Goal: Find specific page/section: Find specific page/section

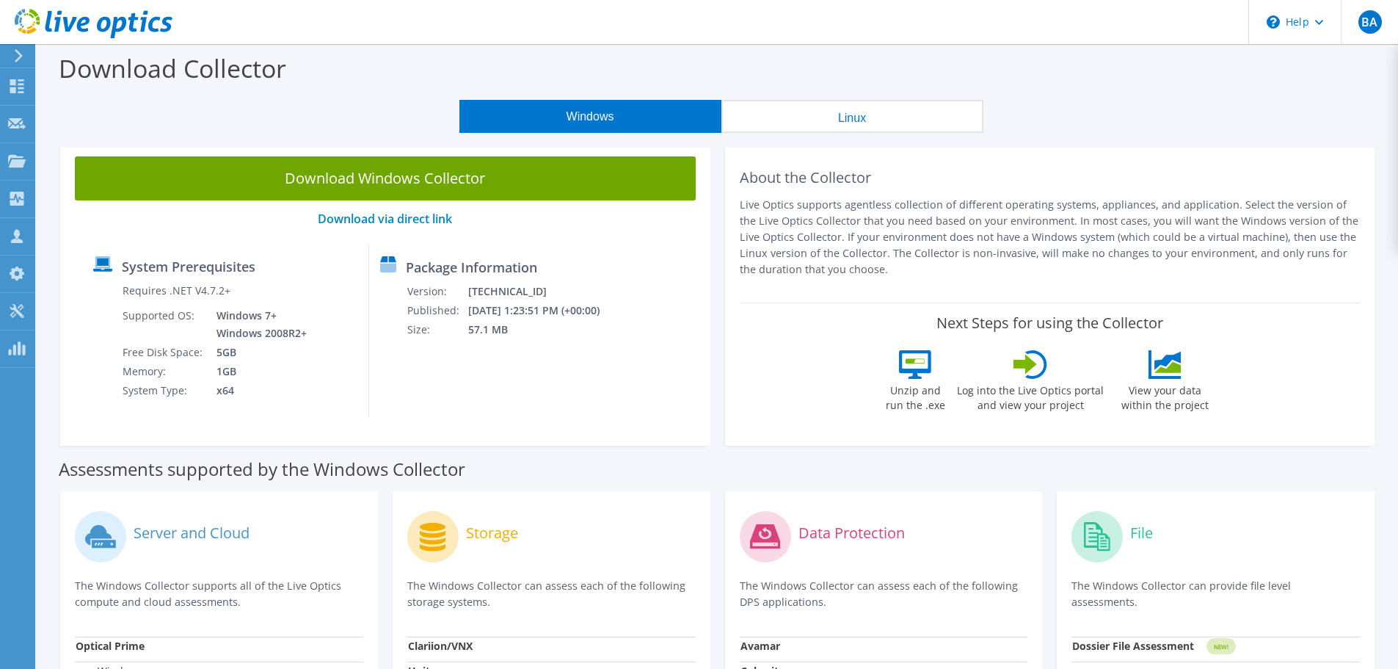
click at [23, 50] on icon at bounding box center [18, 55] width 11 height 13
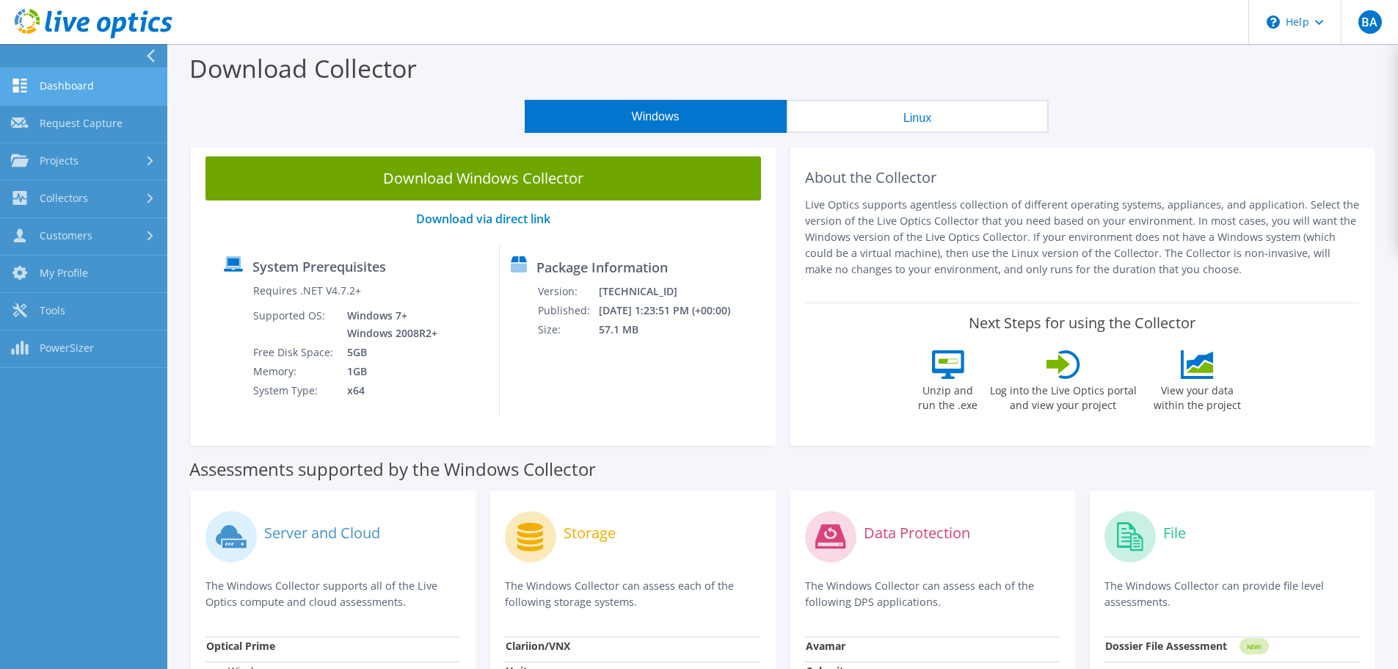
click at [23, 84] on use at bounding box center [20, 86] width 14 height 14
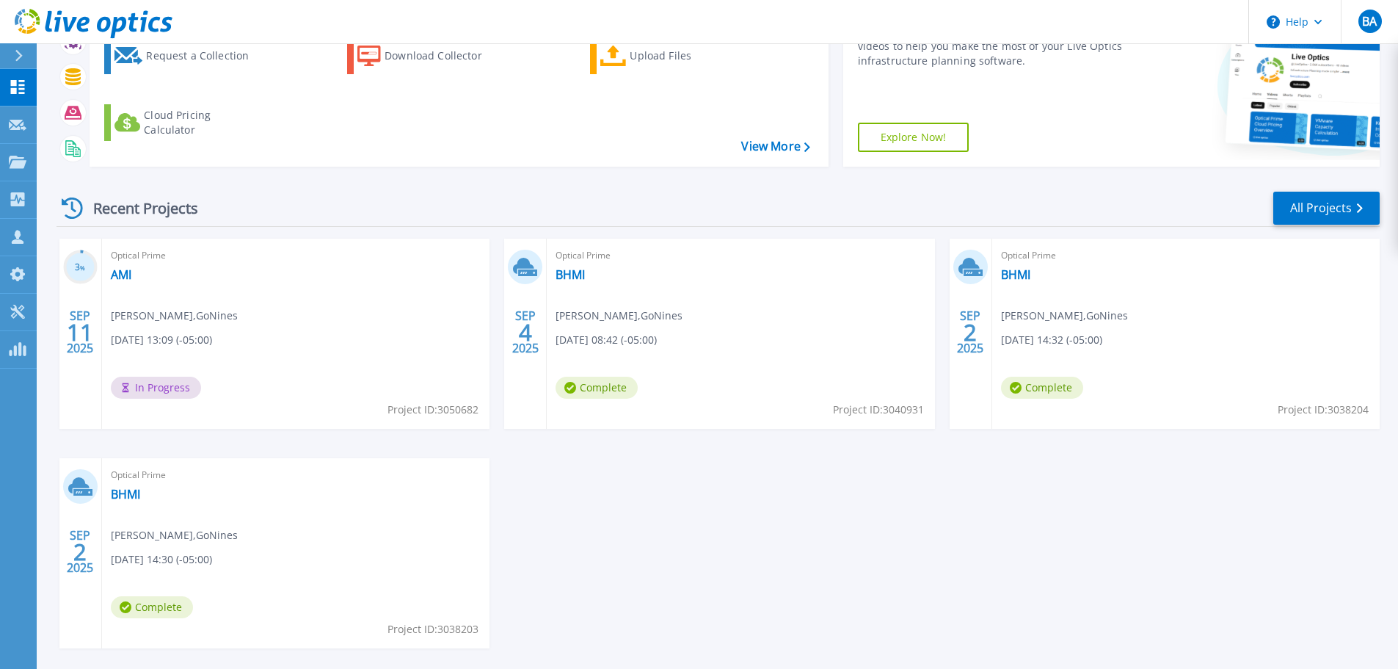
scroll to position [147, 0]
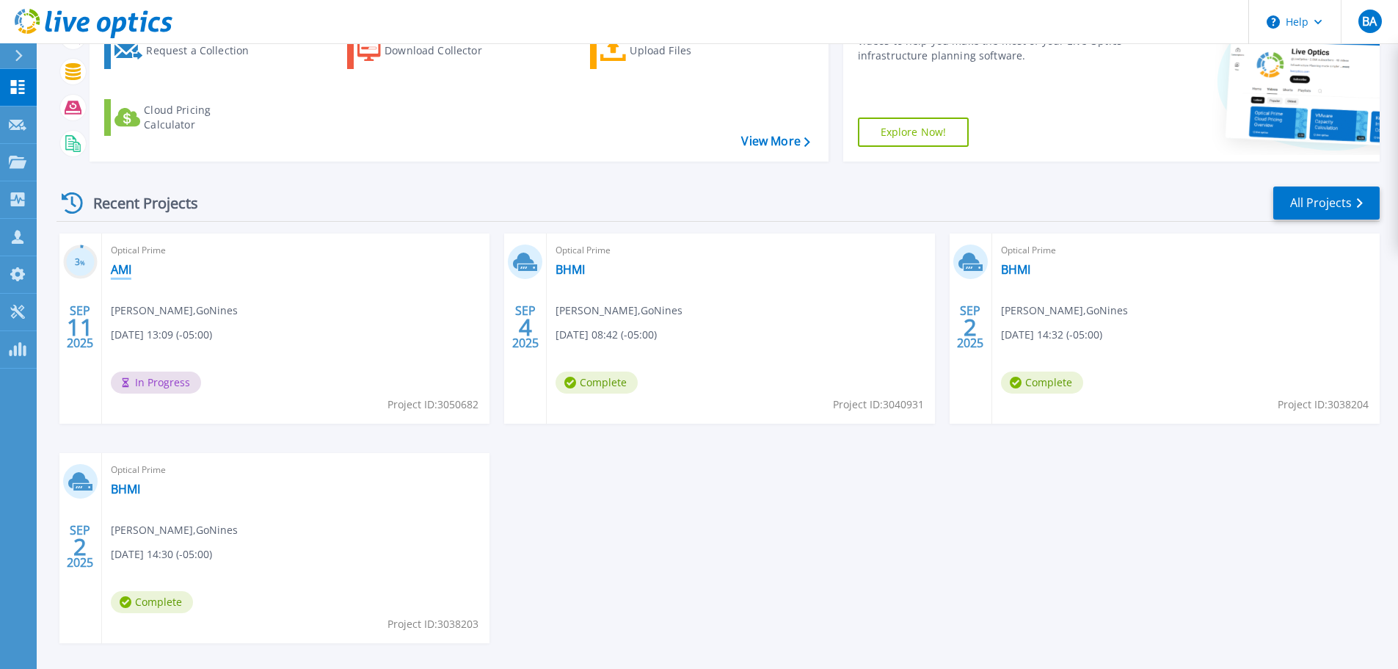
click at [120, 265] on link "AMI" at bounding box center [121, 269] width 21 height 15
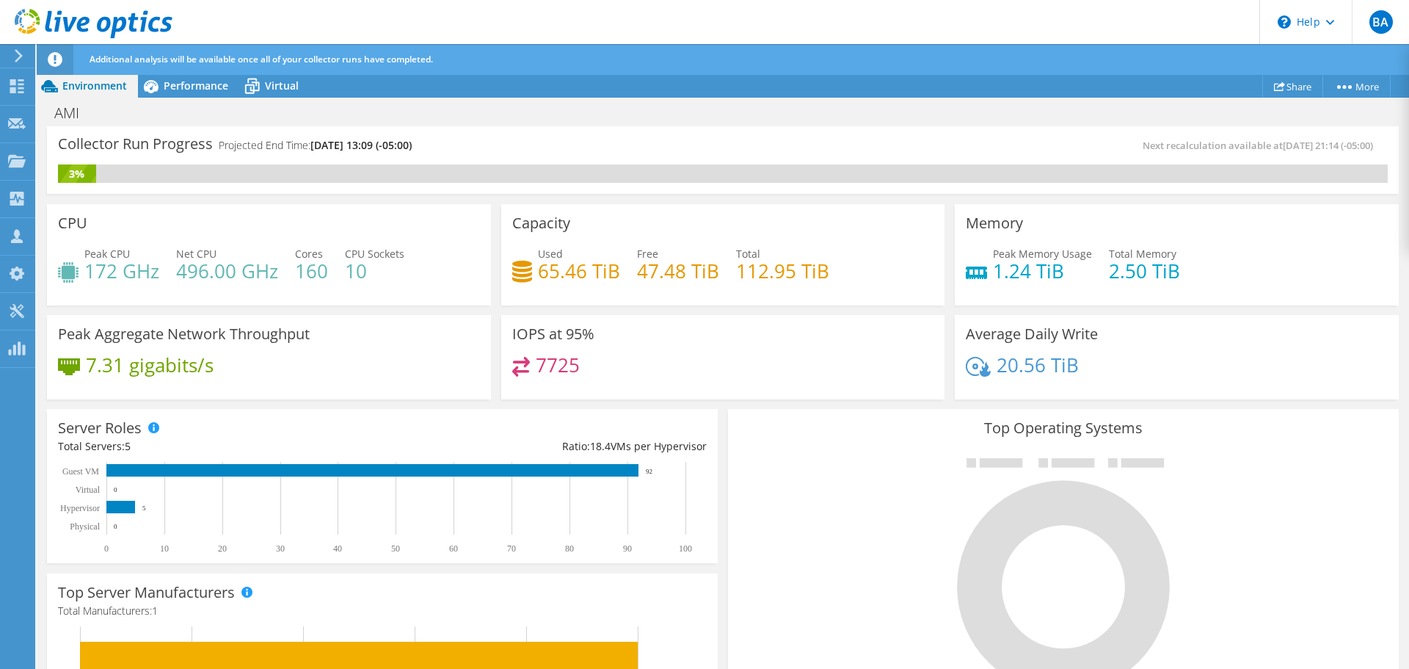
scroll to position [73, 0]
click at [18, 88] on use at bounding box center [17, 86] width 14 height 14
